Goal: Browse casually: Explore the website without a specific task or goal

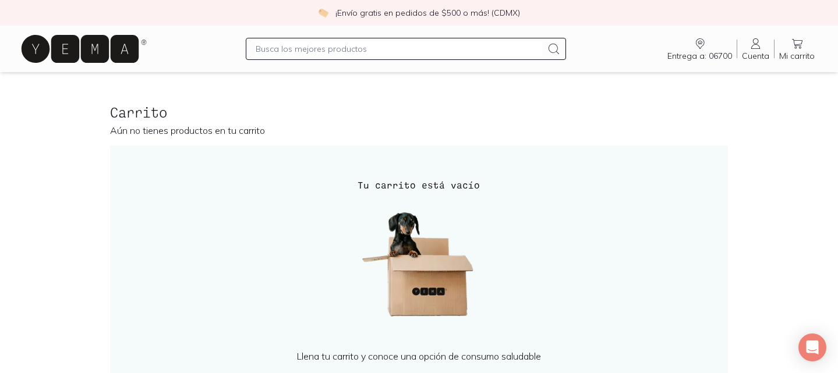
click at [82, 40] on icon at bounding box center [80, 49] width 117 height 28
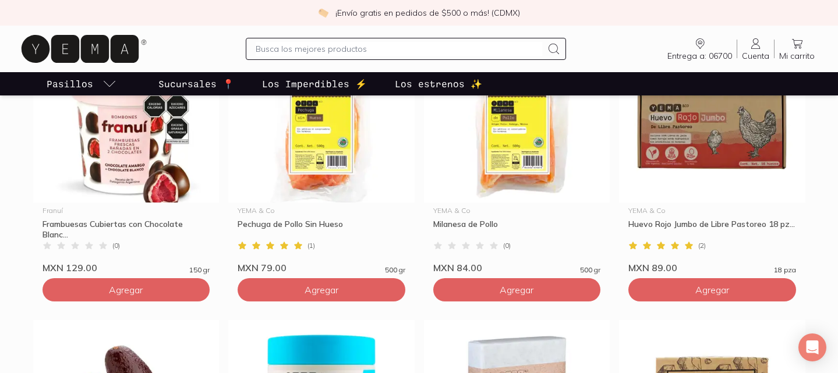
scroll to position [905, 0]
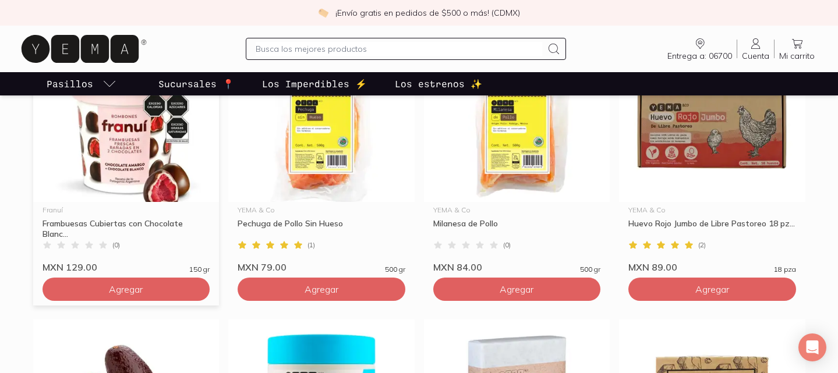
click at [121, 173] on img at bounding box center [126, 130] width 186 height 143
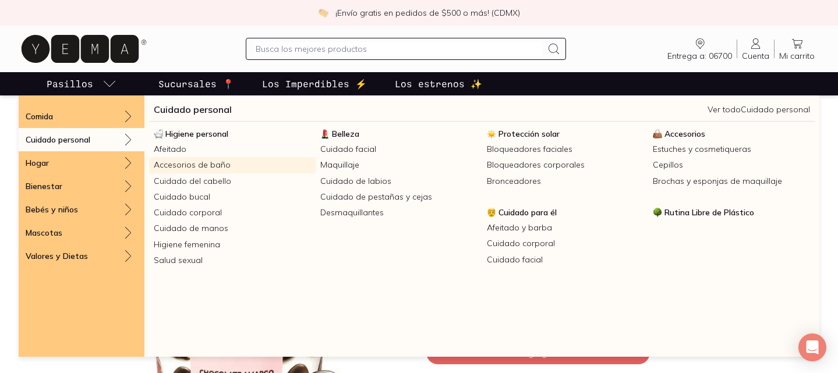
click at [210, 161] on link "Accesorios de baño" at bounding box center [232, 165] width 167 height 16
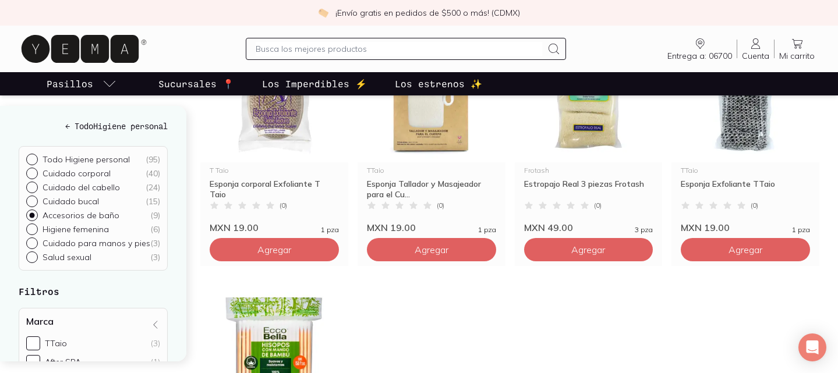
scroll to position [474, 0]
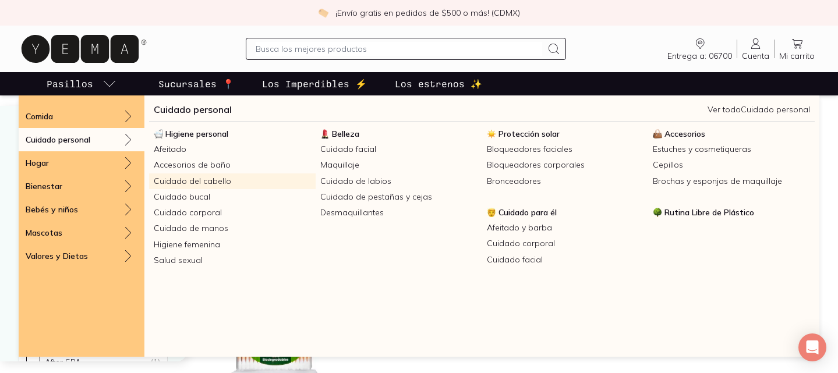
click at [185, 179] on link "Cuidado del cabello" at bounding box center [232, 182] width 167 height 16
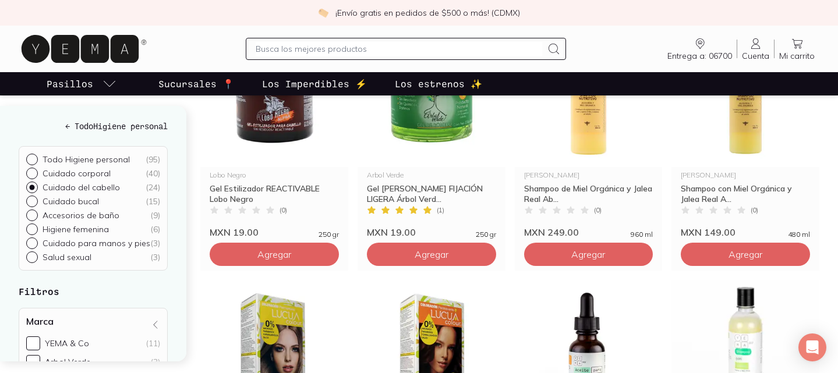
scroll to position [1252, 0]
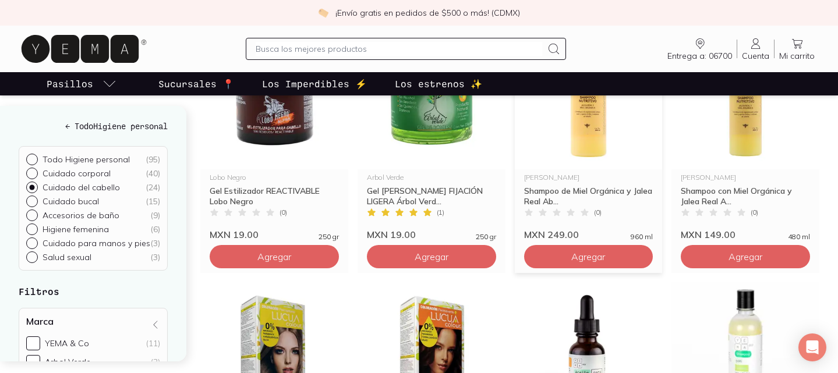
click at [591, 133] on img at bounding box center [589, 97] width 148 height 143
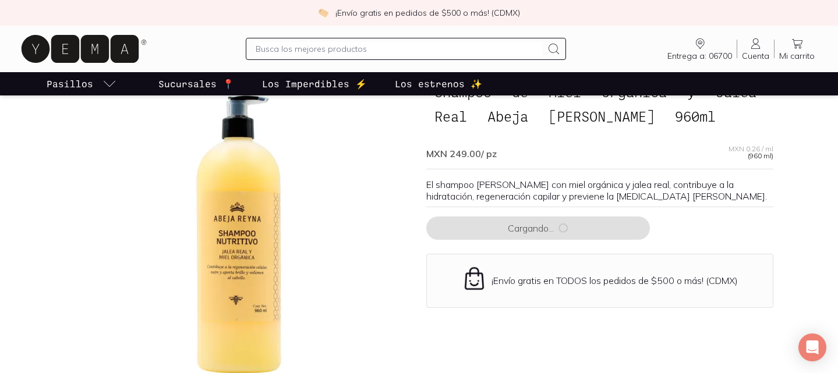
scroll to position [76, 0]
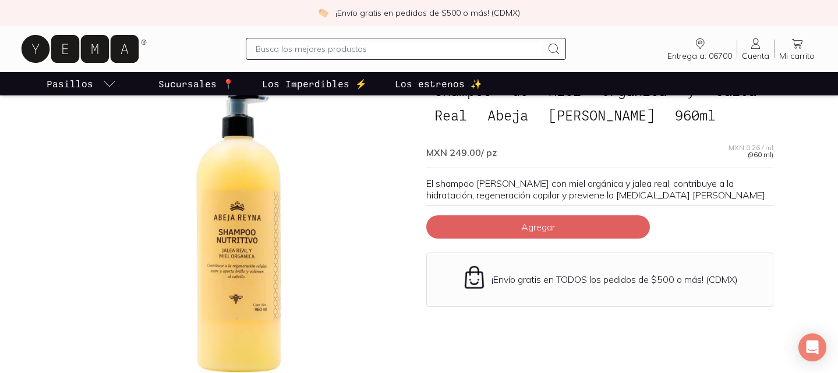
scroll to position [1252, 0]
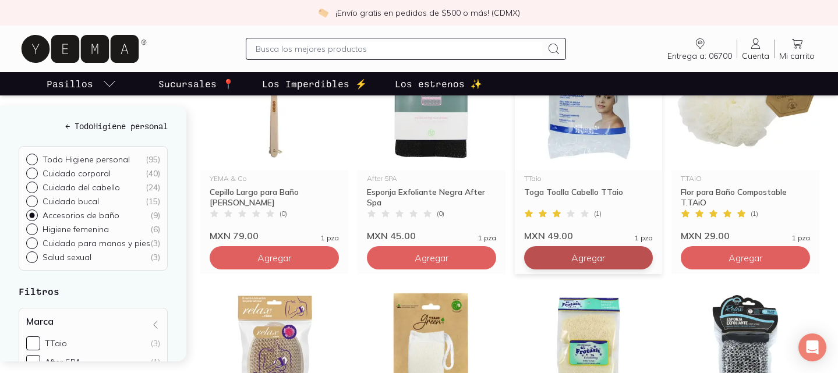
scroll to position [206, 0]
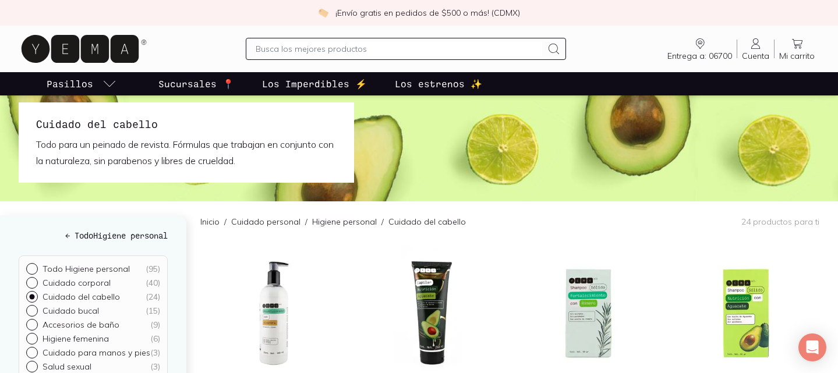
scroll to position [14, 0]
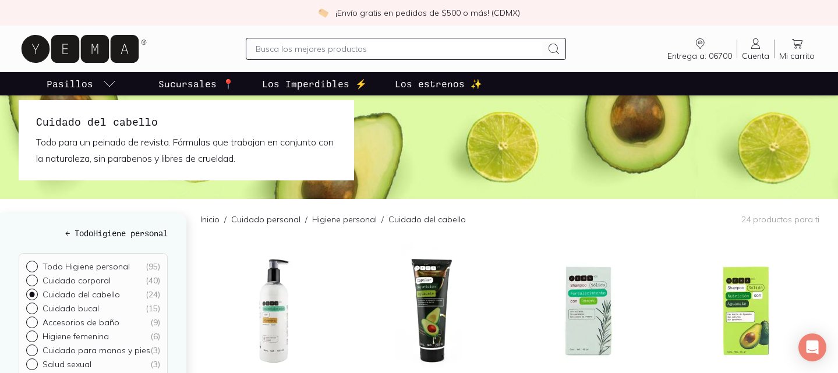
click at [329, 221] on link "Higiene personal" at bounding box center [344, 219] width 65 height 10
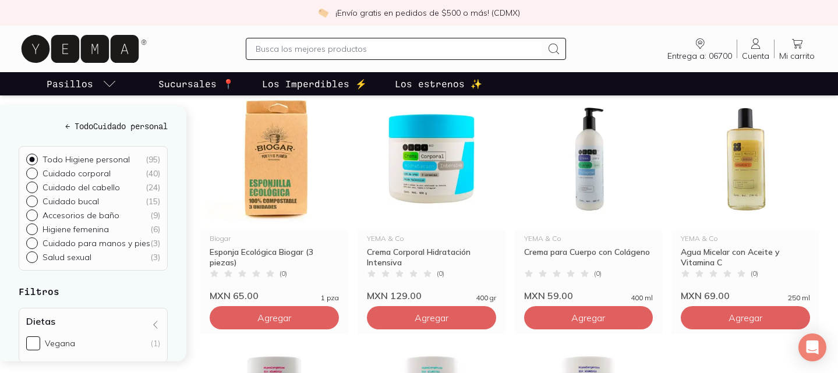
scroll to position [1187, 0]
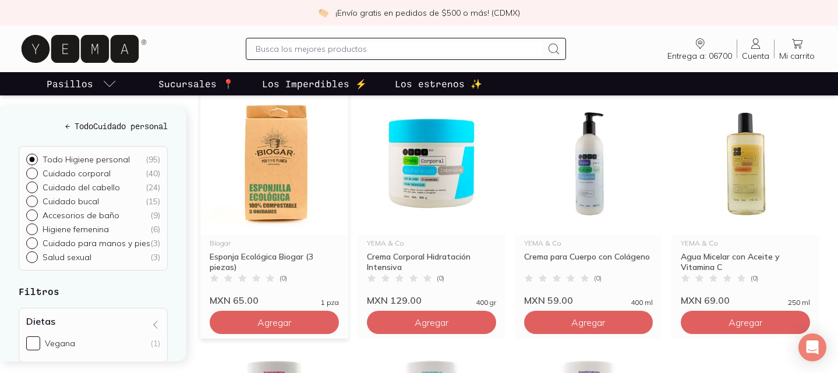
click at [292, 173] on img at bounding box center [274, 163] width 148 height 143
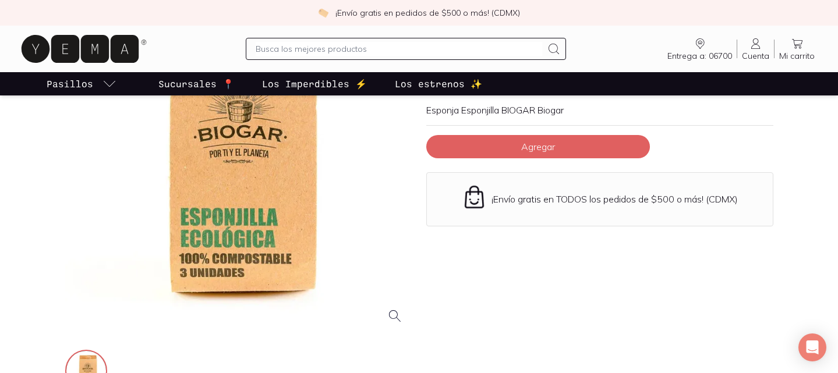
scroll to position [150, 0]
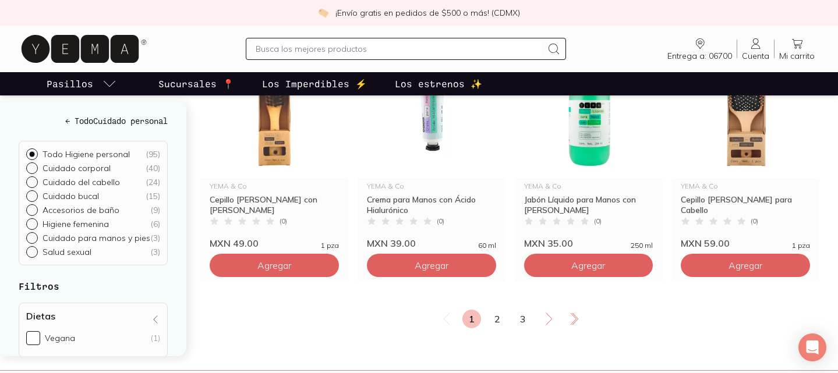
scroll to position [2014, 0]
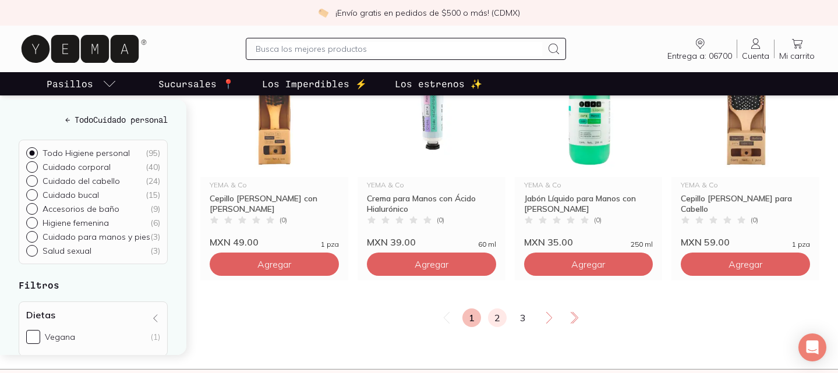
click at [495, 320] on link "2" at bounding box center [497, 318] width 19 height 19
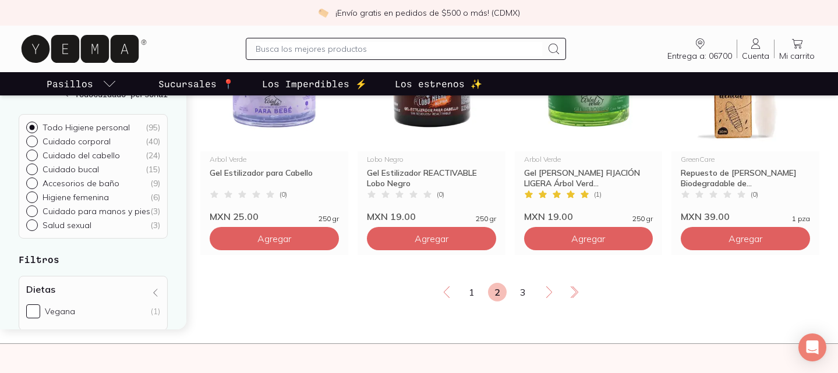
scroll to position [2041, 0]
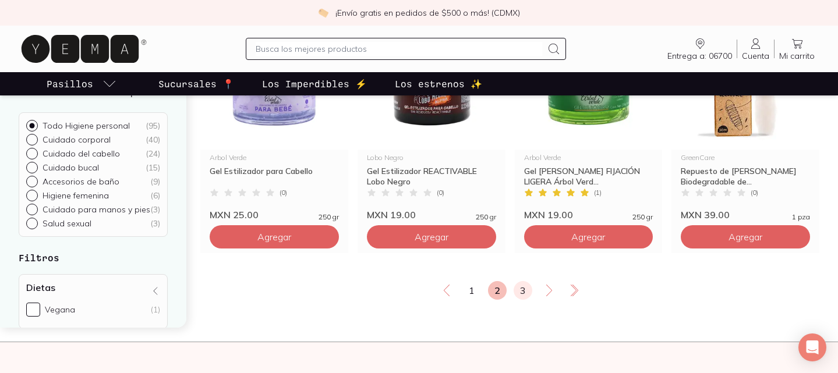
click at [521, 288] on link "3" at bounding box center [523, 290] width 19 height 19
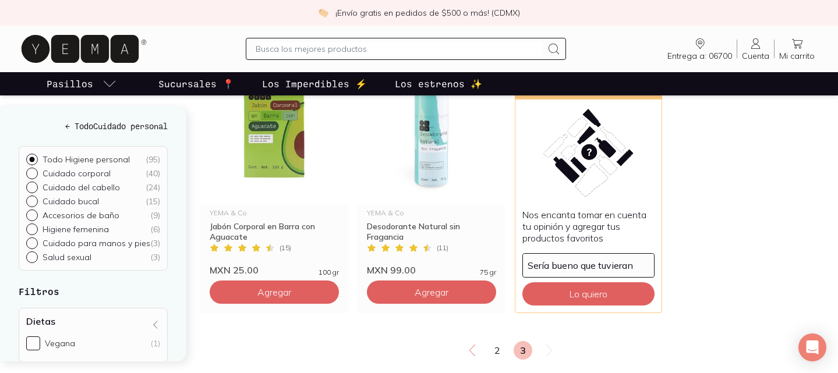
scroll to position [1988, 0]
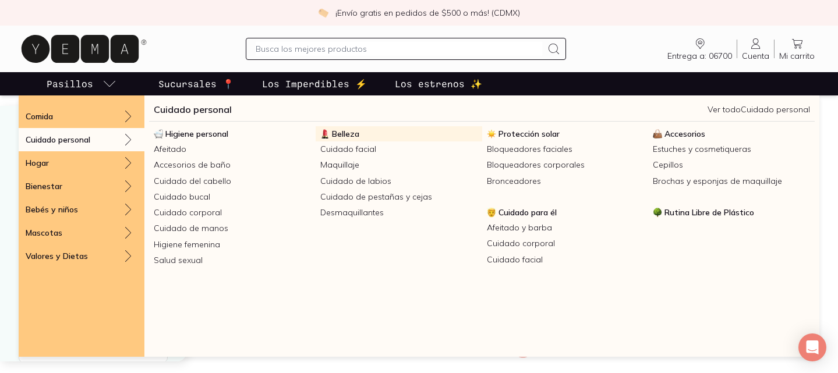
click at [338, 129] on span "Belleza" at bounding box center [345, 134] width 27 height 10
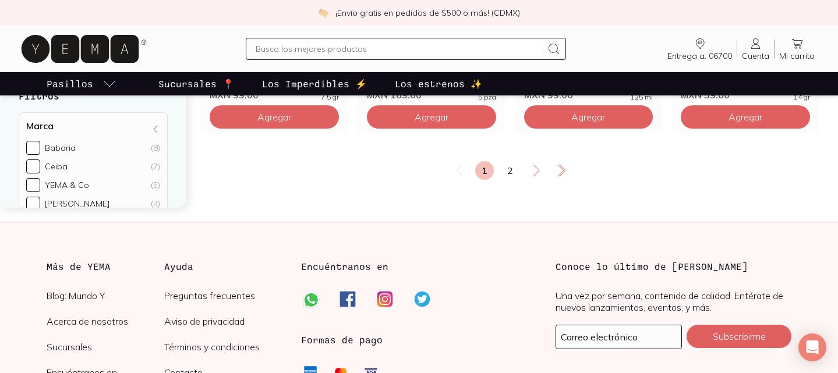
scroll to position [2208, 0]
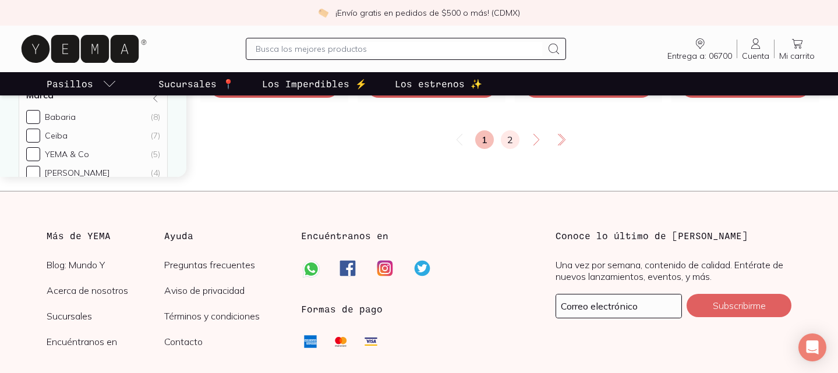
click at [514, 139] on link "2" at bounding box center [510, 139] width 19 height 19
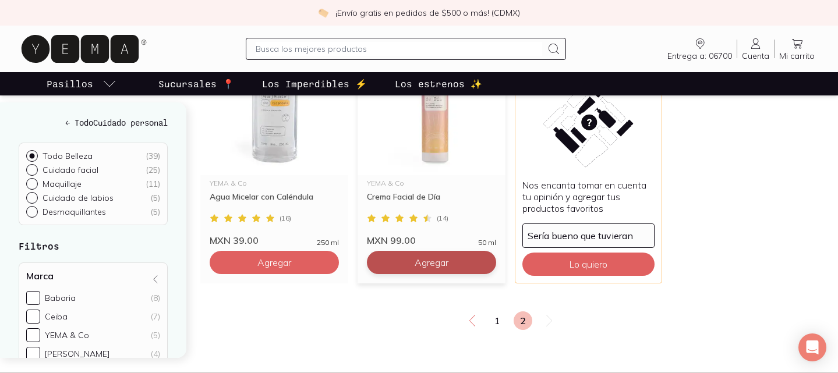
scroll to position [493, 0]
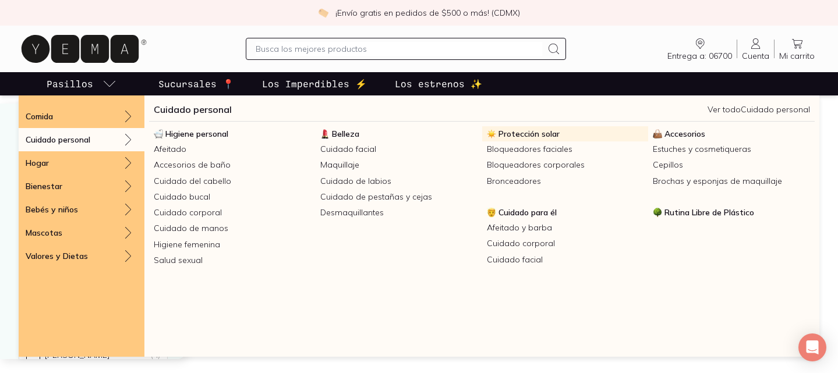
click at [538, 133] on span "Protección solar" at bounding box center [529, 134] width 61 height 10
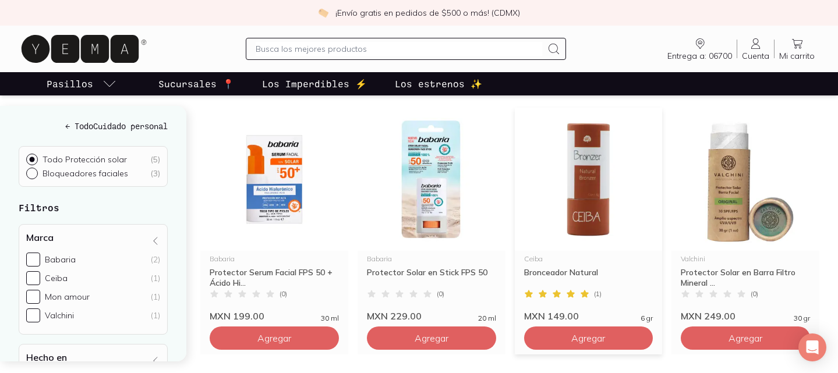
scroll to position [147, 0]
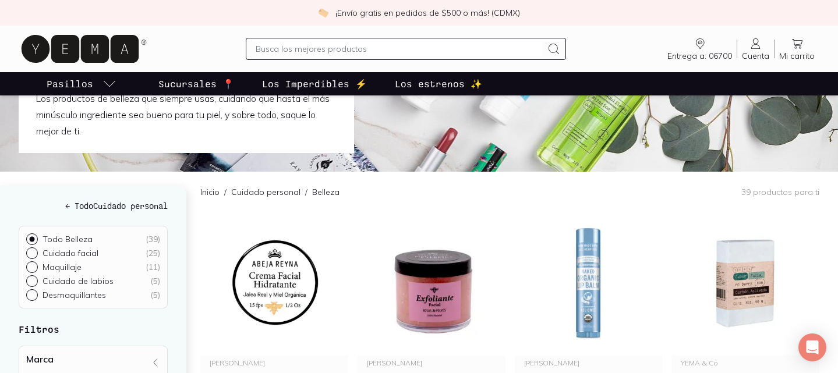
scroll to position [59, 0]
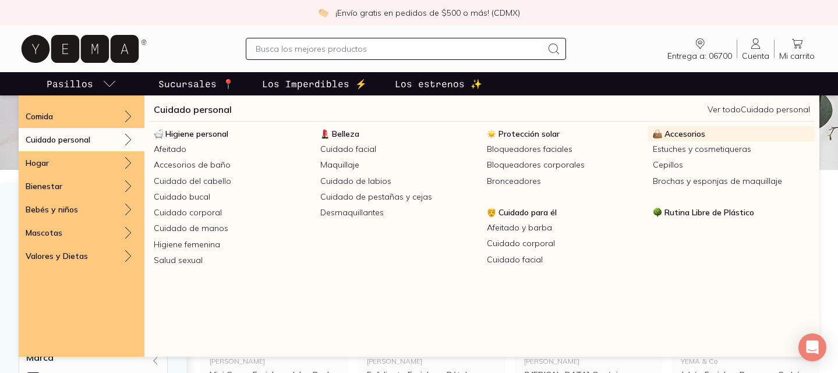
click at [680, 135] on span "Accesorios" at bounding box center [685, 134] width 41 height 10
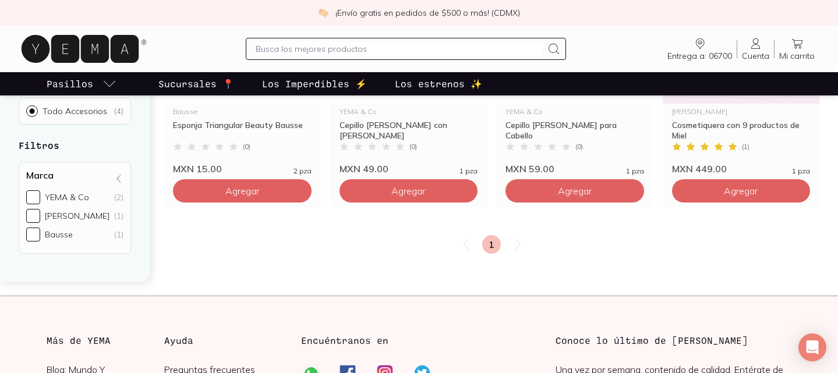
scroll to position [248, 0]
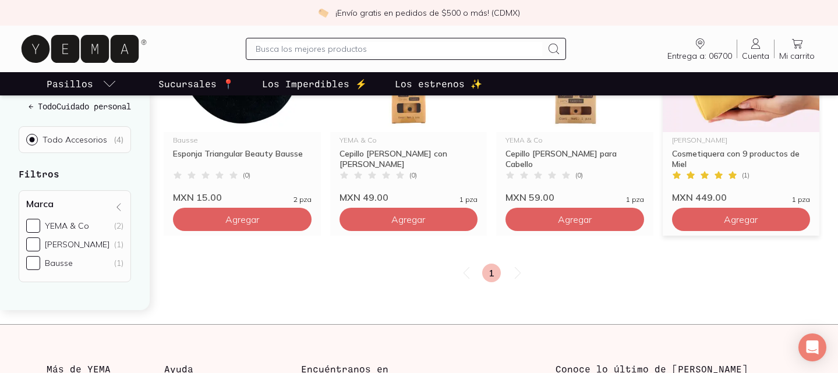
click at [724, 132] on img at bounding box center [741, 60] width 157 height 143
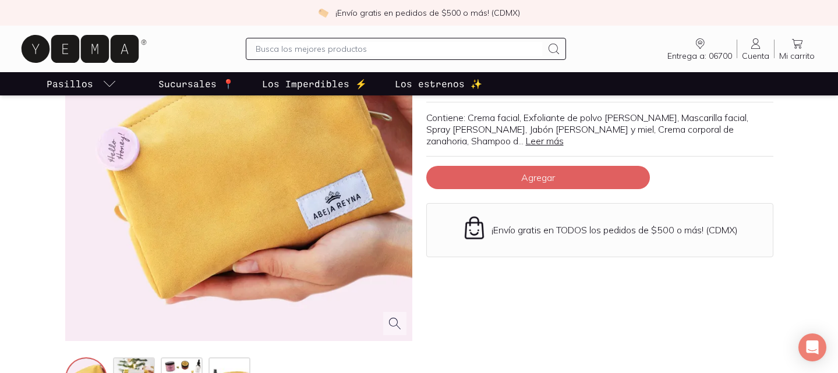
scroll to position [142, 0]
click at [526, 135] on link "Leer más" at bounding box center [545, 141] width 38 height 12
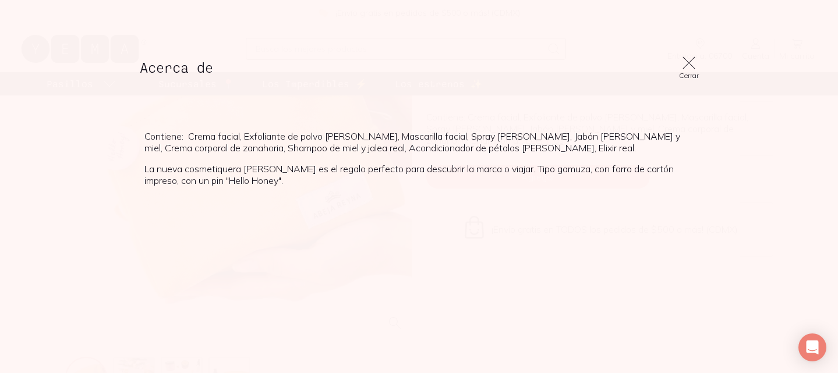
click at [687, 65] on icon at bounding box center [689, 63] width 16 height 16
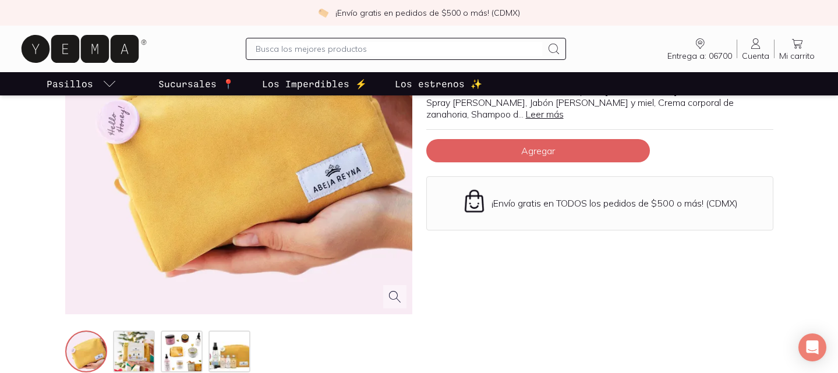
scroll to position [170, 0]
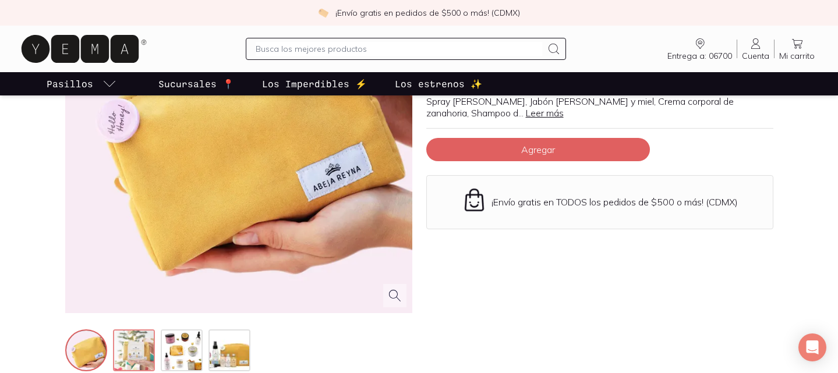
click at [140, 354] on img at bounding box center [135, 352] width 42 height 42
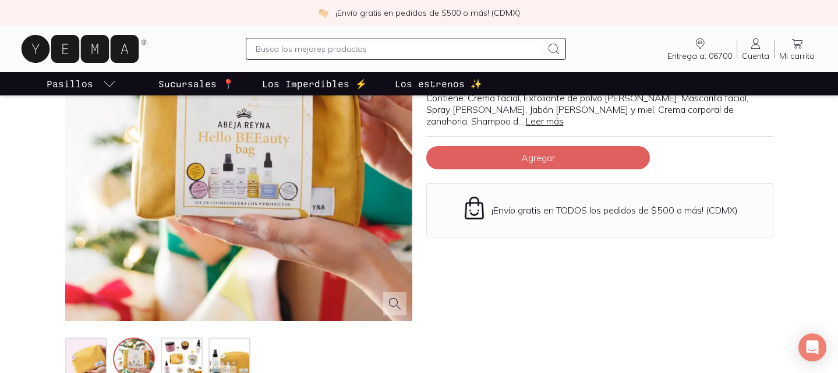
scroll to position [164, 0]
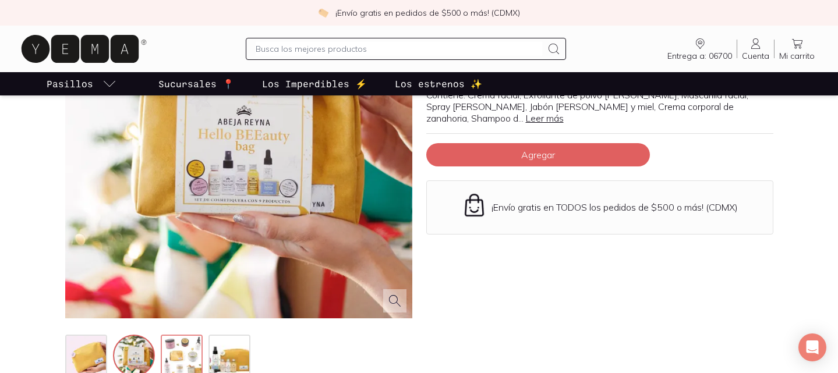
click at [173, 351] on img at bounding box center [183, 357] width 42 height 42
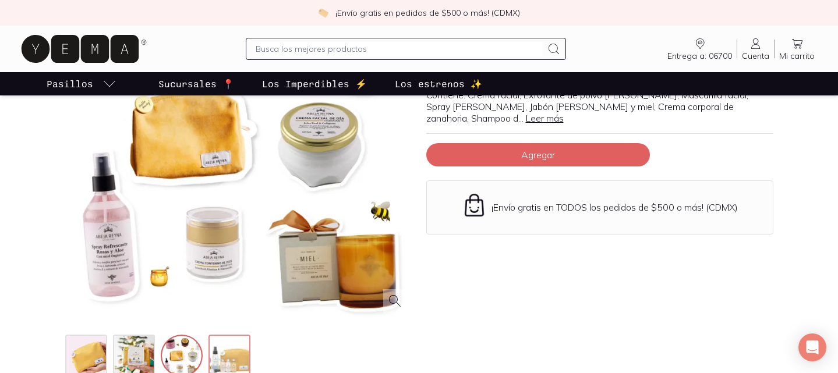
click at [223, 347] on img at bounding box center [231, 357] width 42 height 42
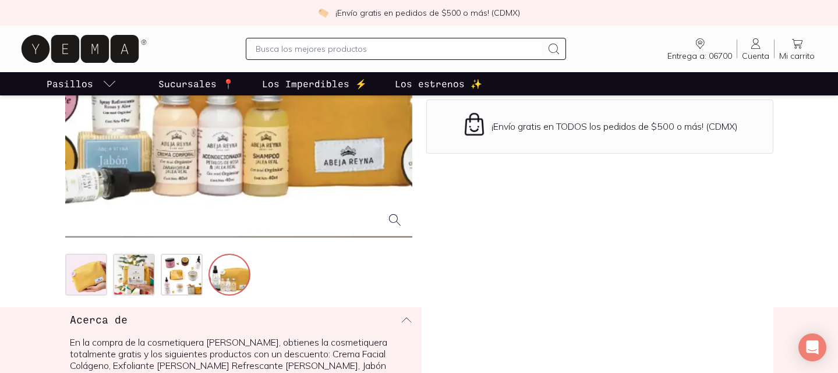
scroll to position [203, 0]
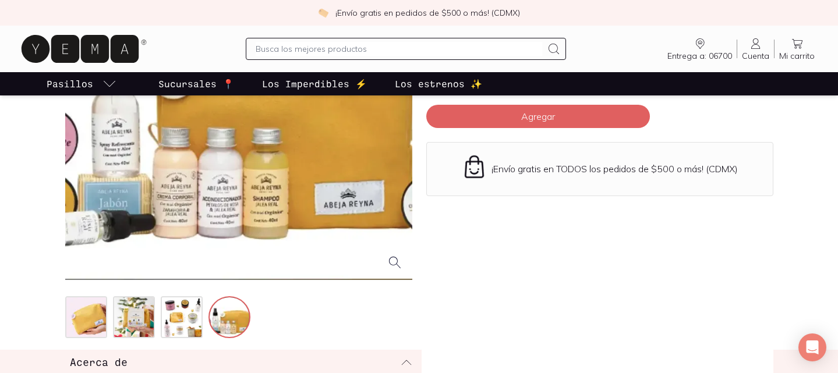
click at [413, 77] on p "Los estrenos ✨" at bounding box center [438, 84] width 87 height 14
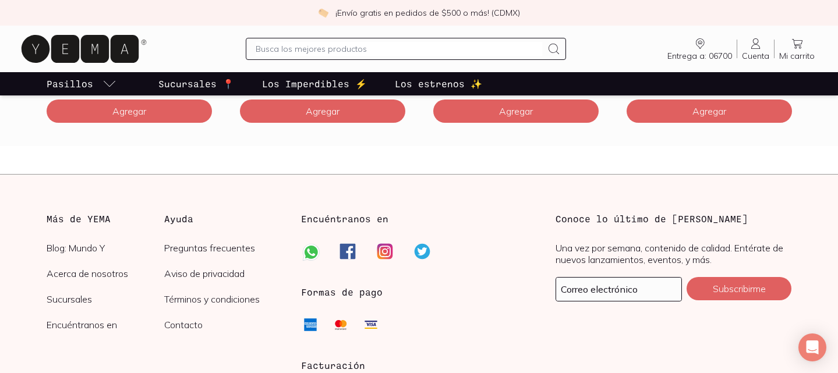
scroll to position [3336, 0]
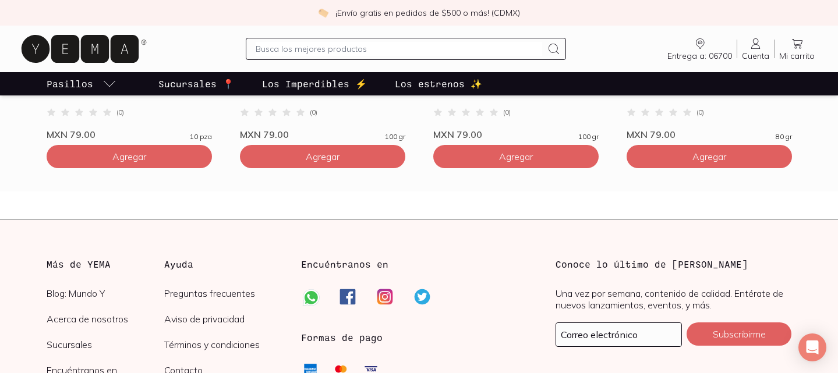
click at [282, 83] on p "Los Imperdibles ⚡️" at bounding box center [314, 84] width 105 height 14
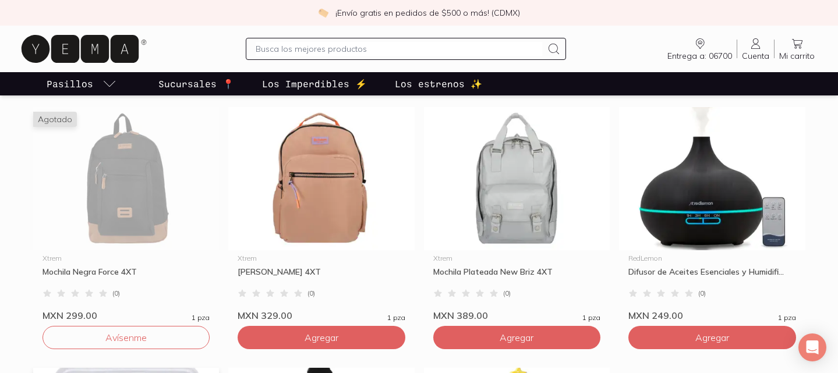
scroll to position [334, 0]
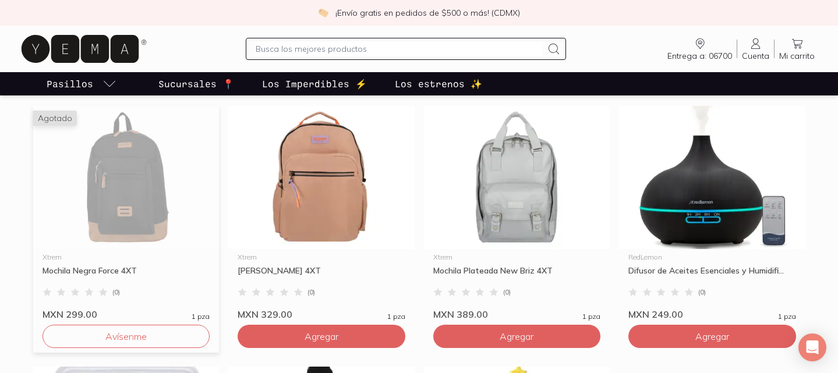
click at [146, 192] on img at bounding box center [126, 177] width 186 height 143
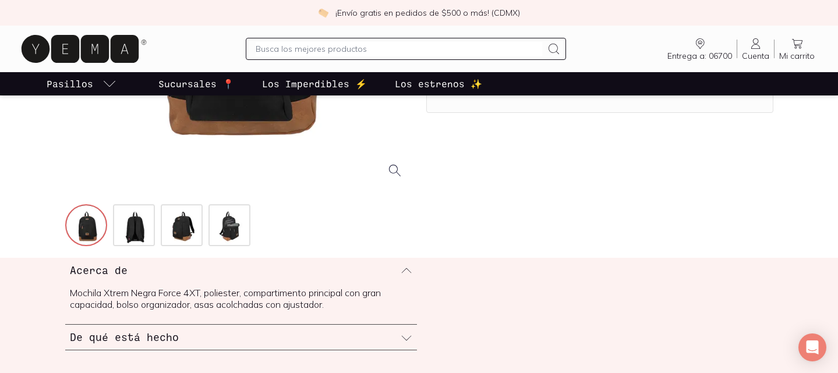
scroll to position [296, 0]
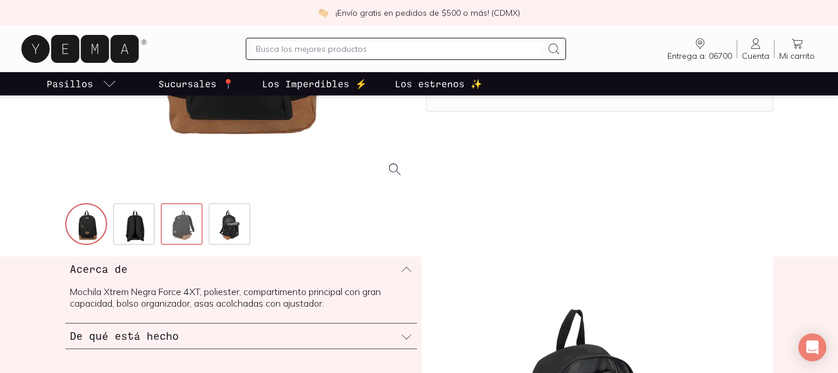
click at [183, 227] on img at bounding box center [183, 225] width 42 height 42
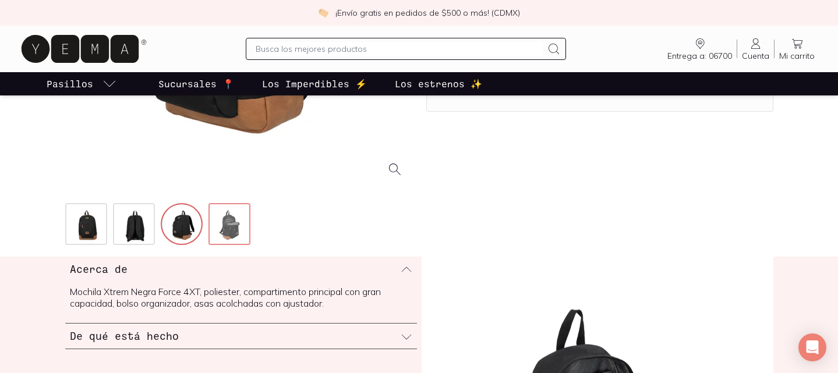
click at [229, 224] on img at bounding box center [231, 225] width 42 height 42
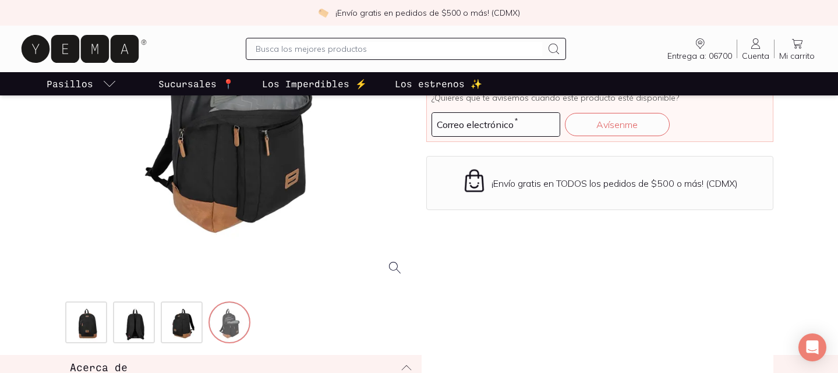
scroll to position [199, 0]
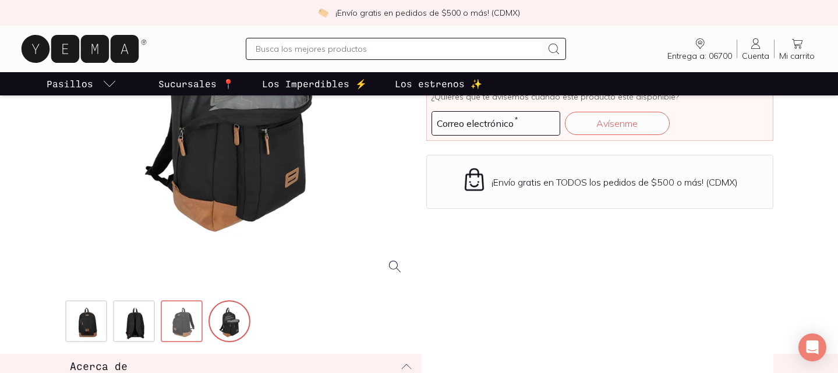
click at [187, 327] on img at bounding box center [183, 323] width 42 height 42
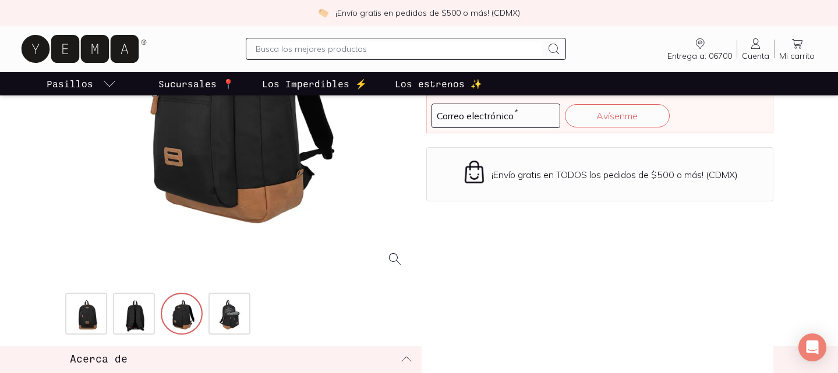
scroll to position [207, 0]
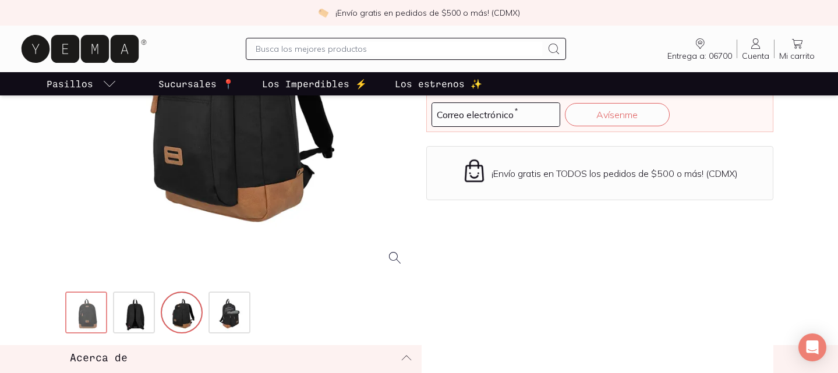
click at [86, 309] on img at bounding box center [87, 314] width 42 height 42
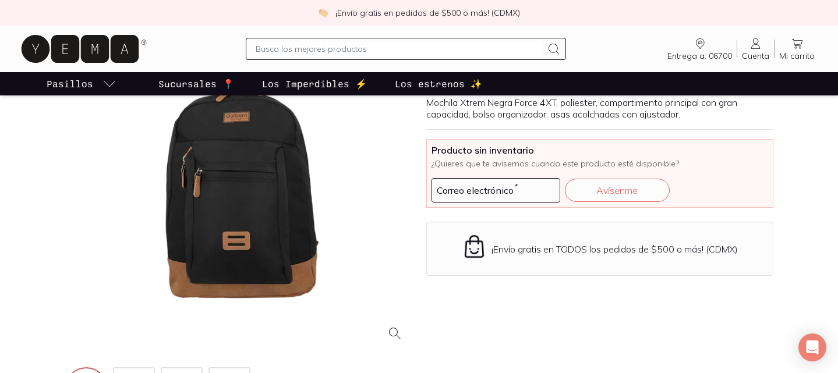
scroll to position [133, 0]
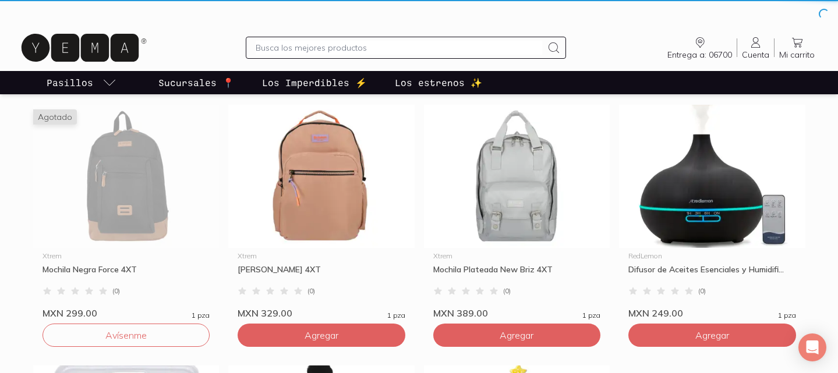
scroll to position [335, 0]
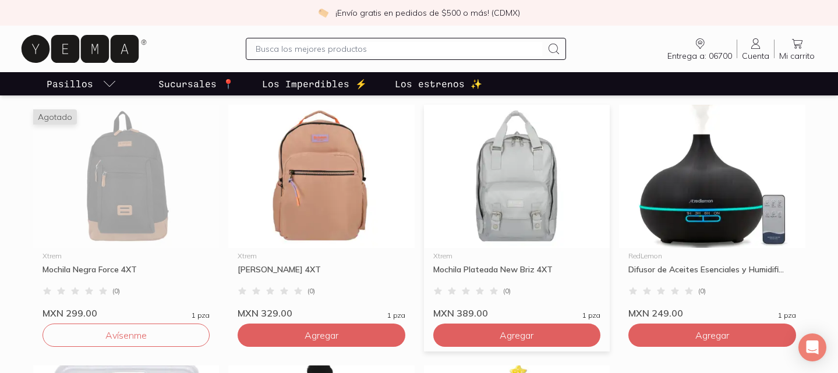
click at [539, 203] on img at bounding box center [517, 176] width 186 height 143
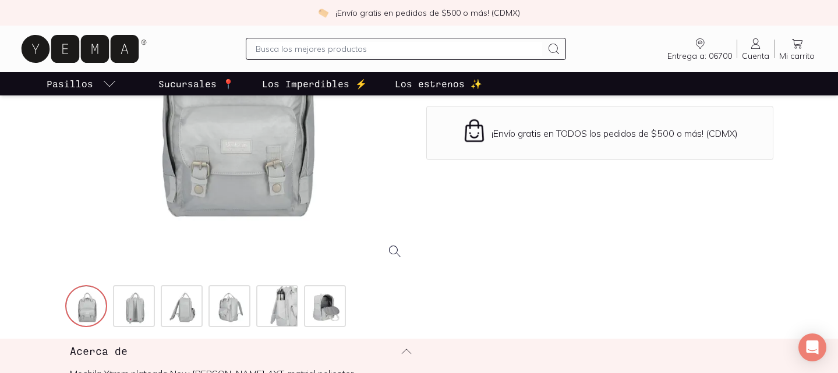
scroll to position [214, 0]
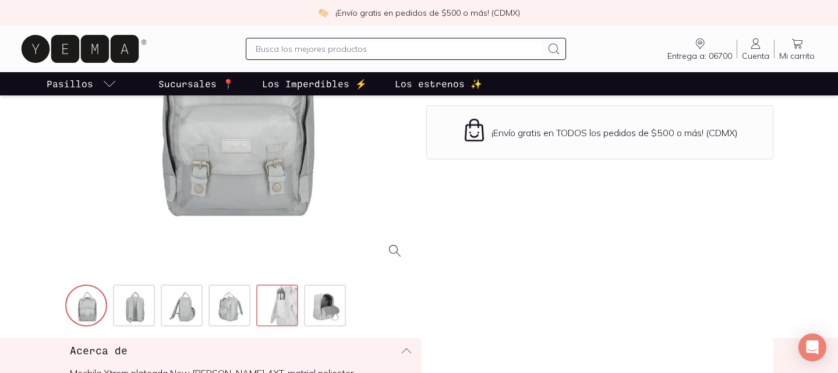
click at [280, 305] on img at bounding box center [278, 307] width 42 height 42
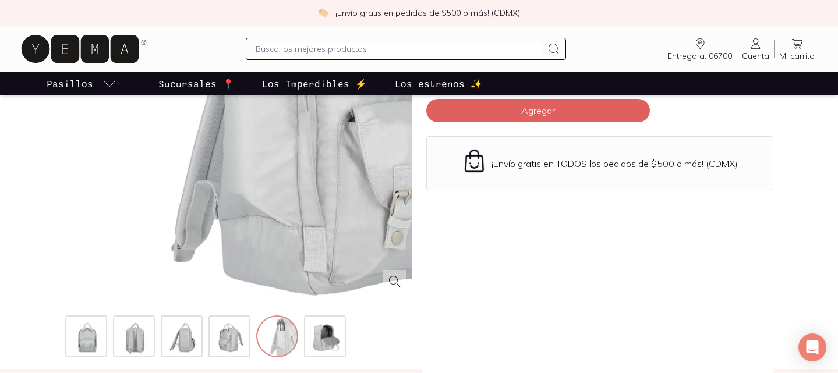
scroll to position [185, 0]
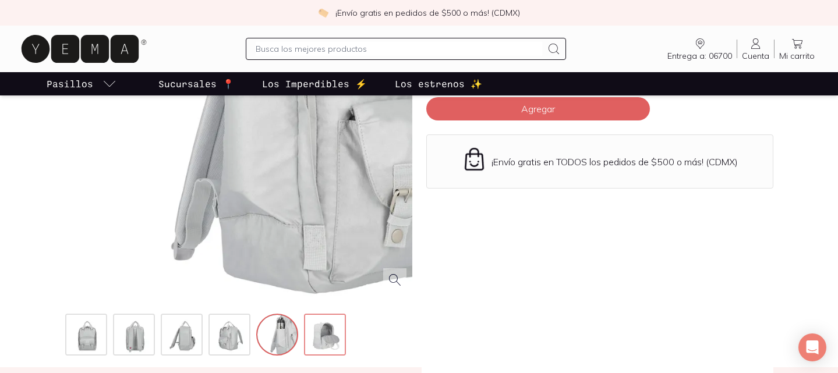
click at [327, 329] on img at bounding box center [326, 336] width 42 height 42
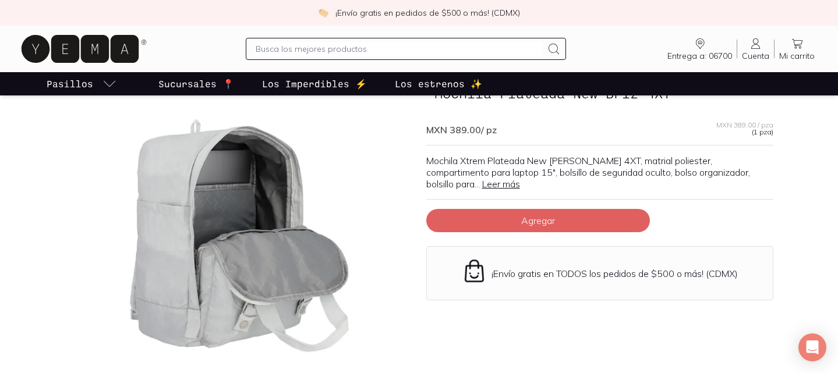
scroll to position [71, 0]
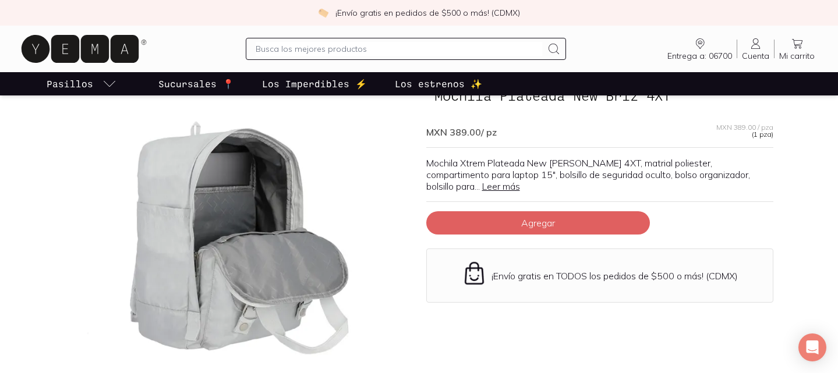
click at [482, 185] on link "Leer más" at bounding box center [501, 187] width 38 height 12
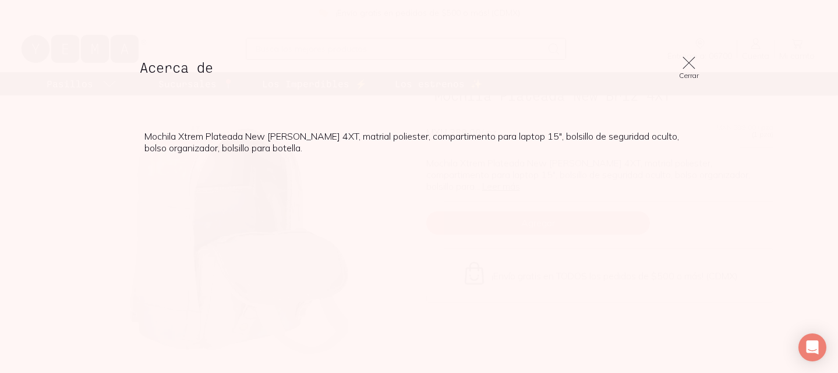
click at [691, 59] on icon at bounding box center [689, 63] width 16 height 16
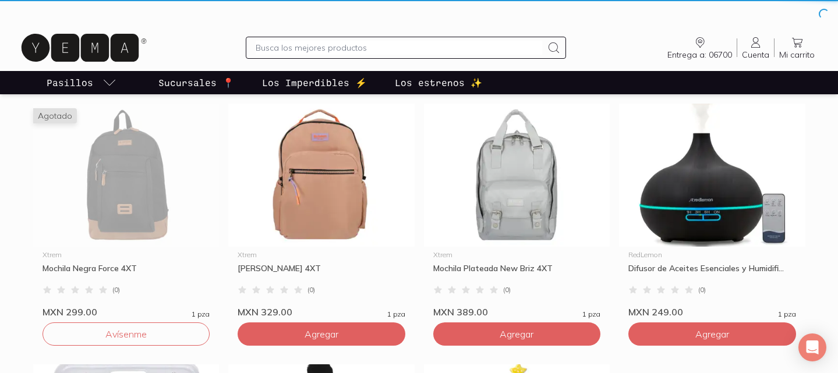
scroll to position [336, 0]
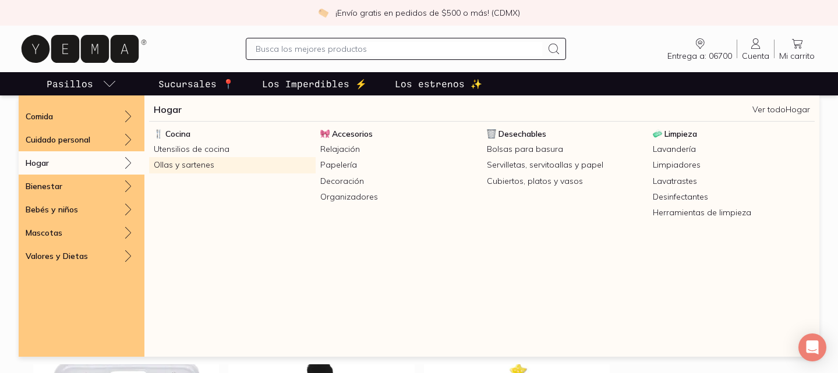
click at [170, 165] on link "Ollas y sartenes" at bounding box center [232, 165] width 167 height 16
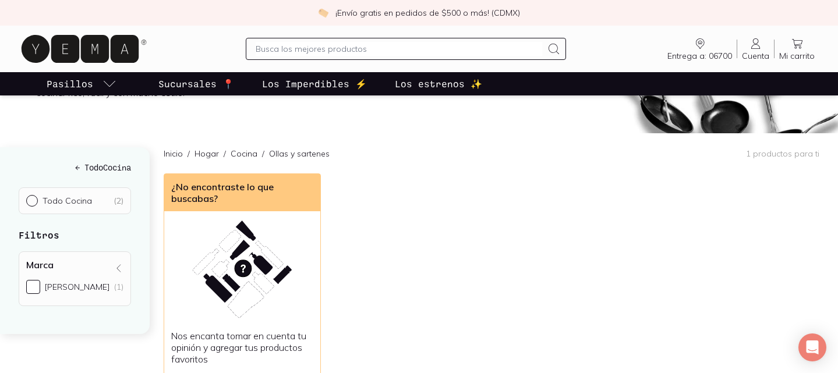
scroll to position [79, 0]
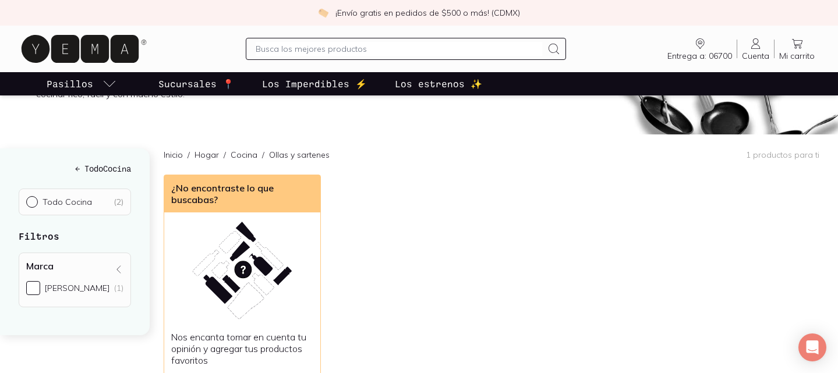
click at [231, 153] on link "Cocina" at bounding box center [244, 155] width 27 height 10
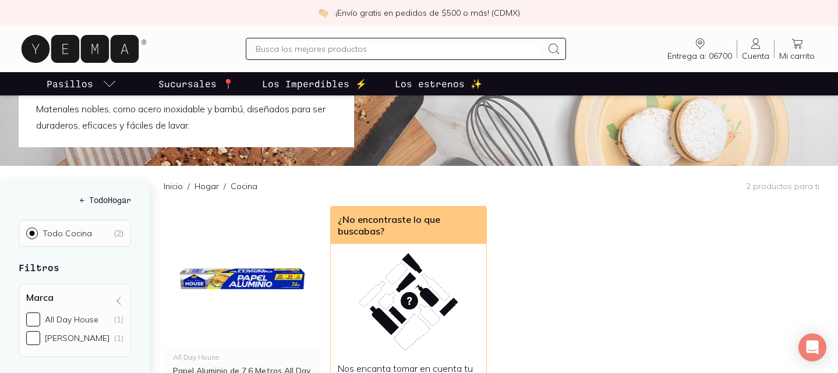
scroll to position [51, 0]
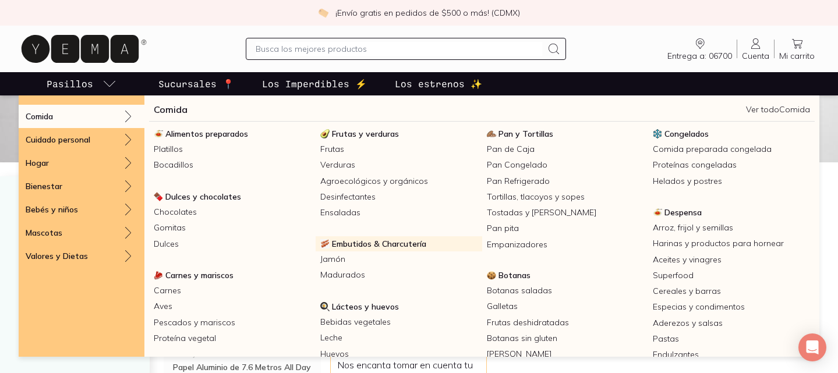
click at [355, 241] on span "Embutidos & Charcutería" at bounding box center [379, 244] width 94 height 10
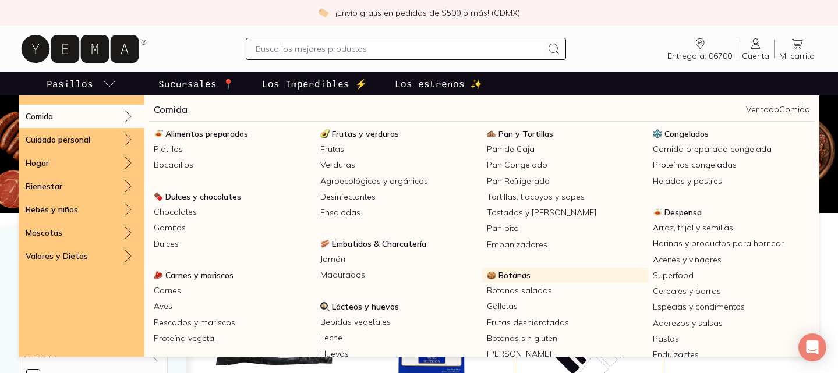
click at [503, 273] on span "Botanas" at bounding box center [515, 275] width 32 height 10
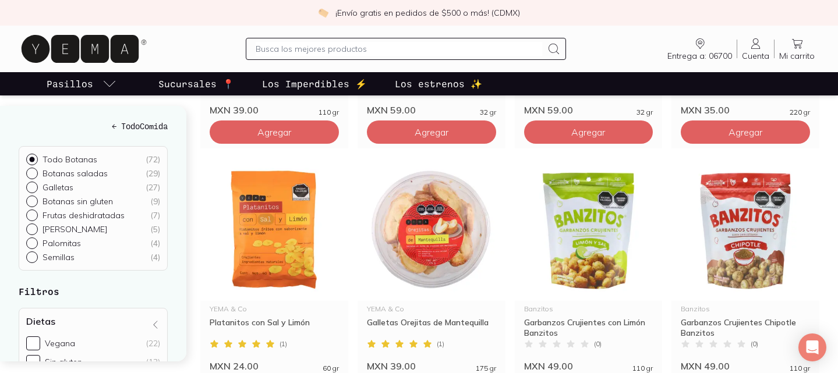
scroll to position [1404, 0]
